Goal: Navigation & Orientation: Find specific page/section

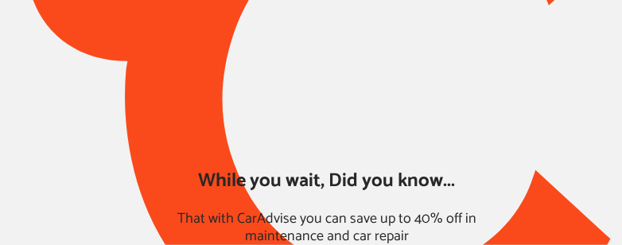
type input "*****"
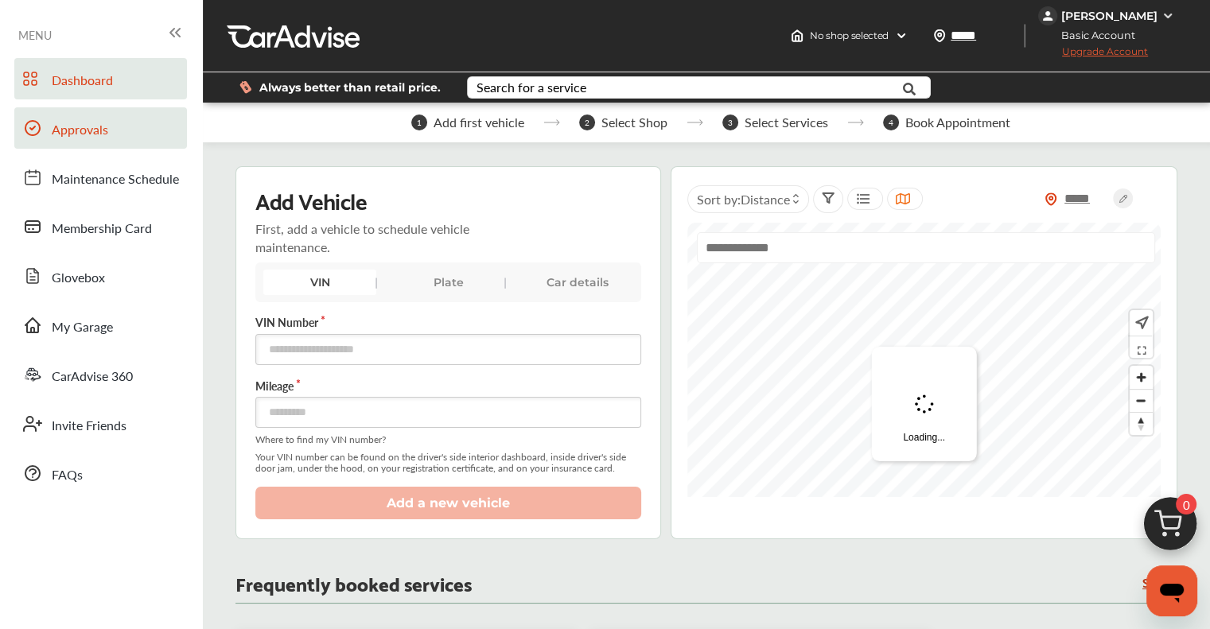
click at [114, 122] on link "Approvals" at bounding box center [100, 127] width 173 height 41
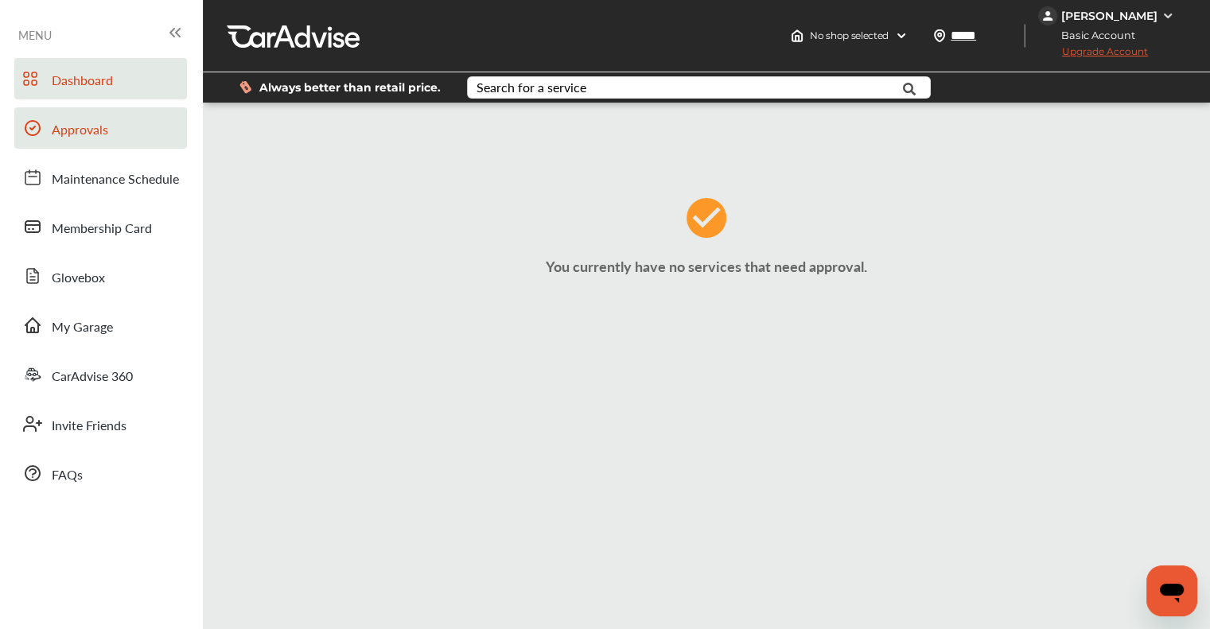
click at [100, 88] on span "Dashboard" at bounding box center [82, 81] width 61 height 21
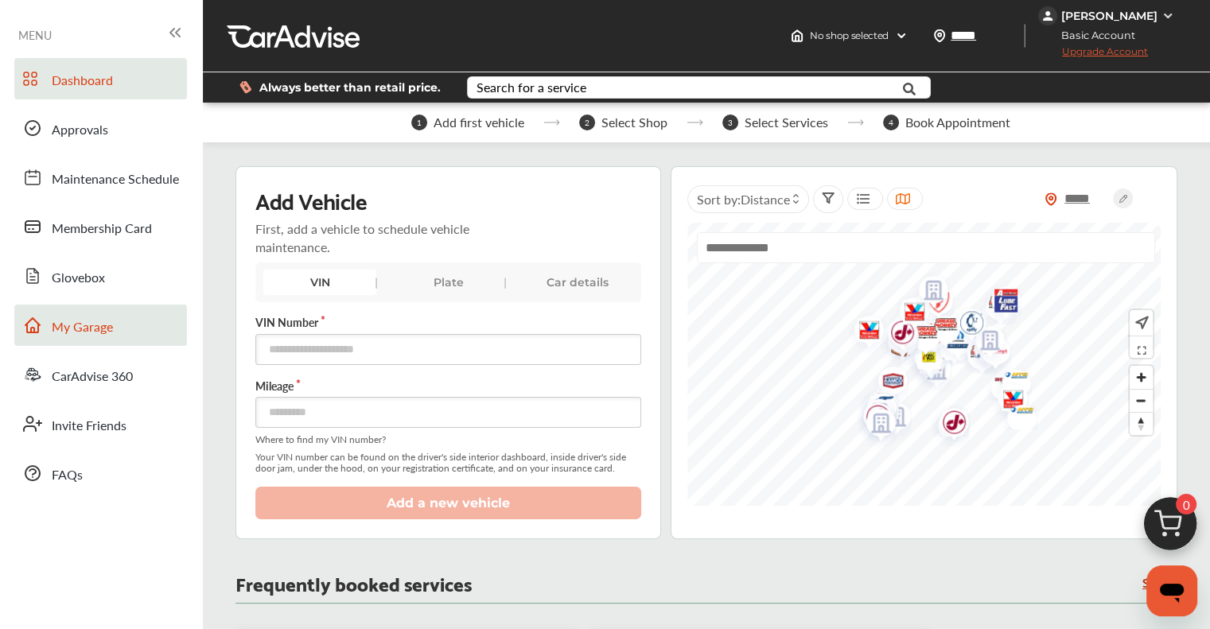
click at [92, 244] on span "My Garage" at bounding box center [82, 328] width 61 height 21
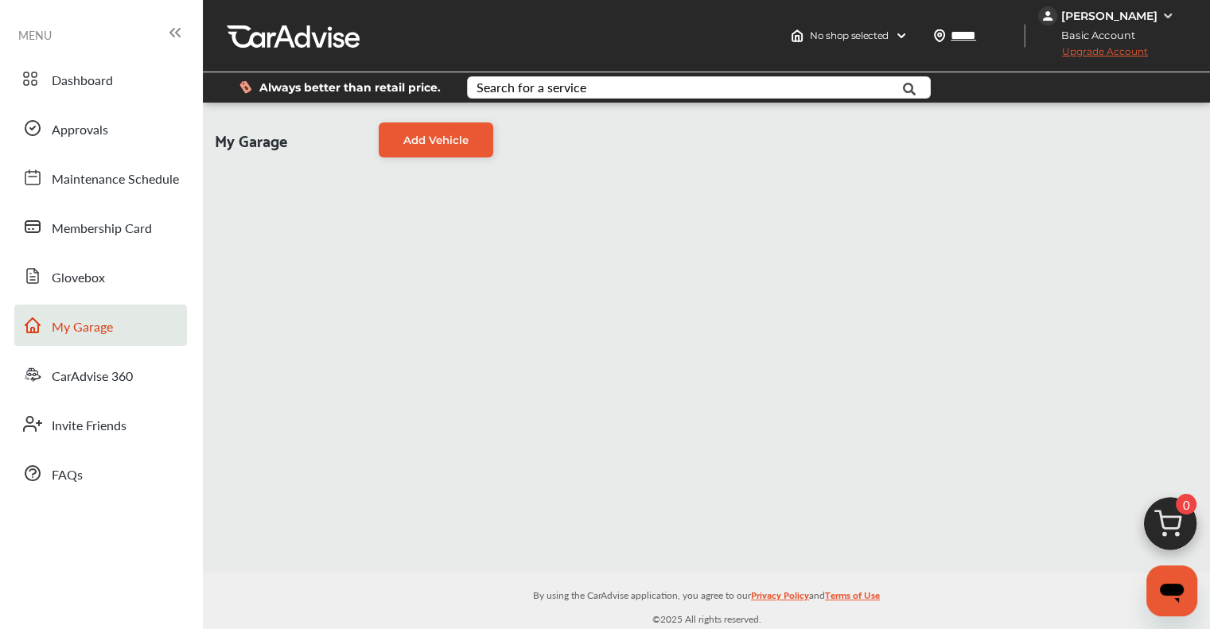
click at [99, 57] on ul "Dashboard Approvals Maintenance Schedule Membership Card Glovebox My Garage Car…" at bounding box center [101, 333] width 187 height 567
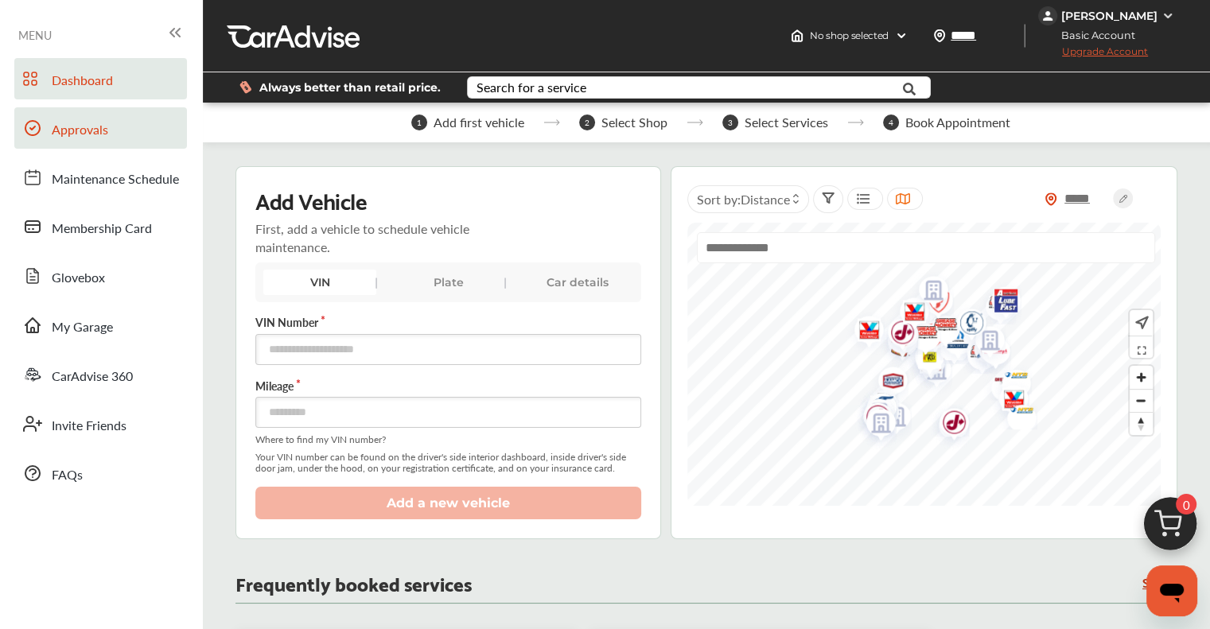
click at [78, 123] on span "Approvals" at bounding box center [80, 130] width 57 height 21
